Goal: Navigation & Orientation: Find specific page/section

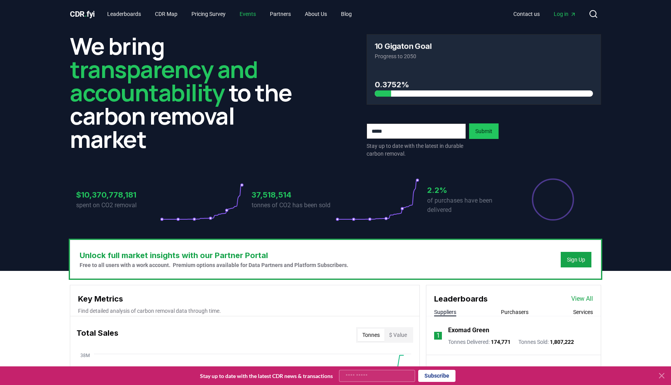
click at [259, 17] on link "Events" at bounding box center [247, 14] width 29 height 14
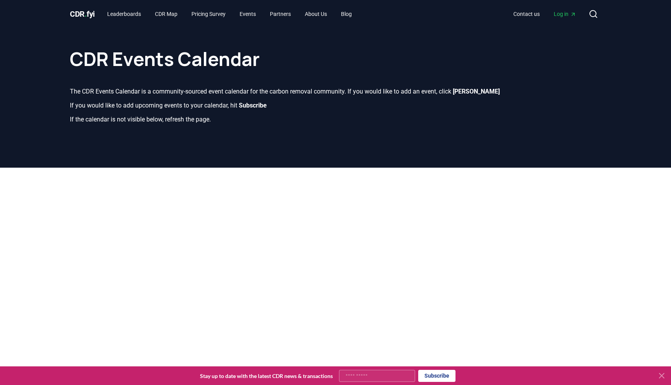
click at [346, 137] on header "CDR Events Calendar The CDR Events Calendar is a community-sourced event calend…" at bounding box center [335, 98] width 671 height 140
click at [331, 45] on h1 "CDR Events Calendar" at bounding box center [335, 51] width 531 height 34
